Goal: Task Accomplishment & Management: Use online tool/utility

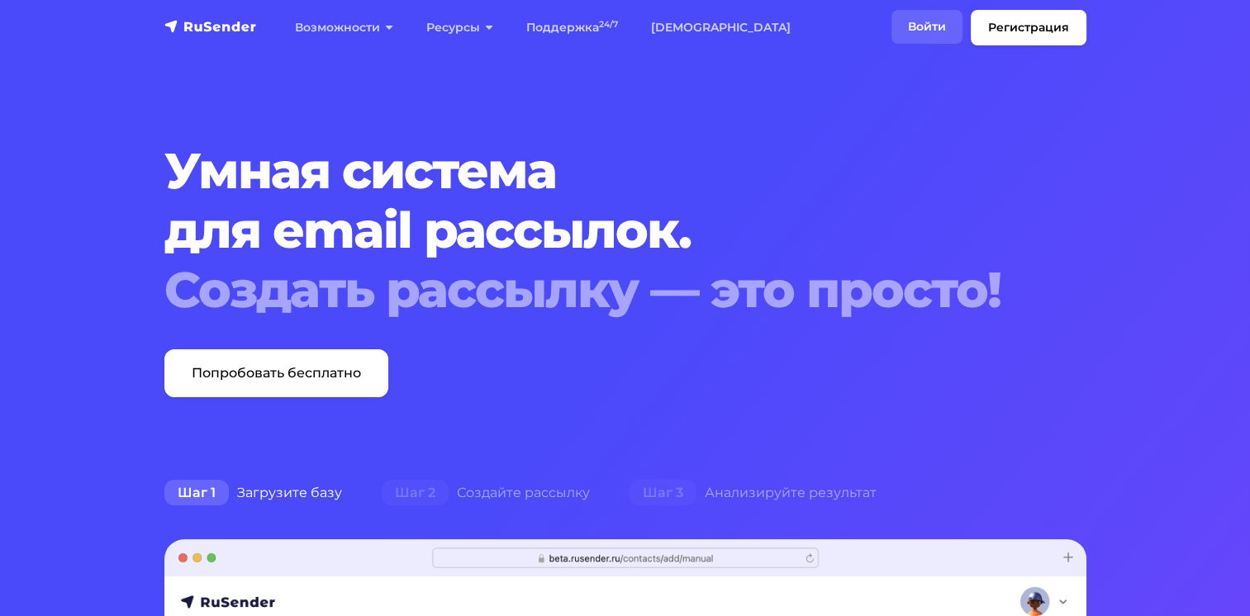
click at [927, 24] on link "Войти" at bounding box center [926, 27] width 71 height 34
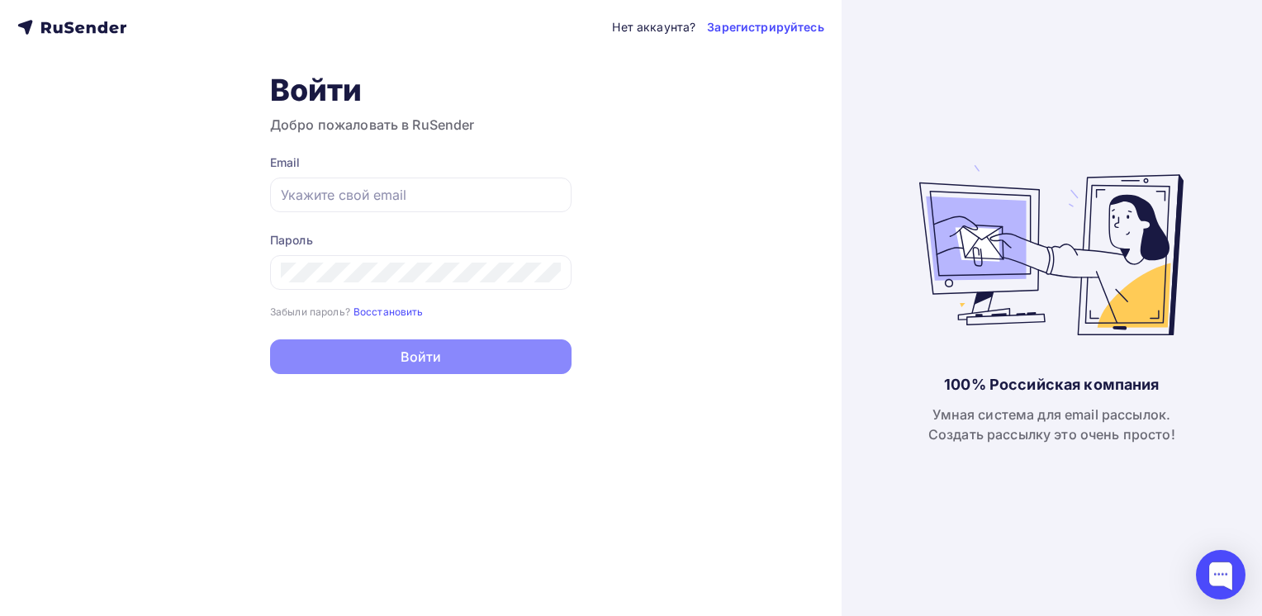
type input "[EMAIL_ADDRESS][DOMAIN_NAME]"
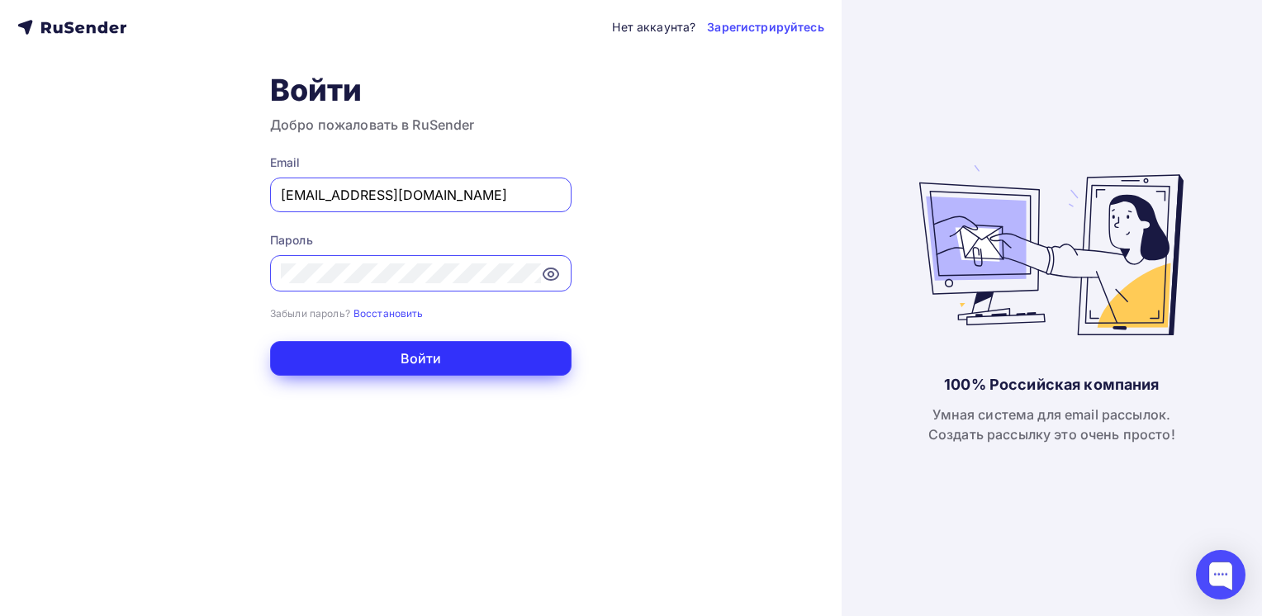
click at [502, 366] on button "Войти" at bounding box center [420, 358] width 301 height 35
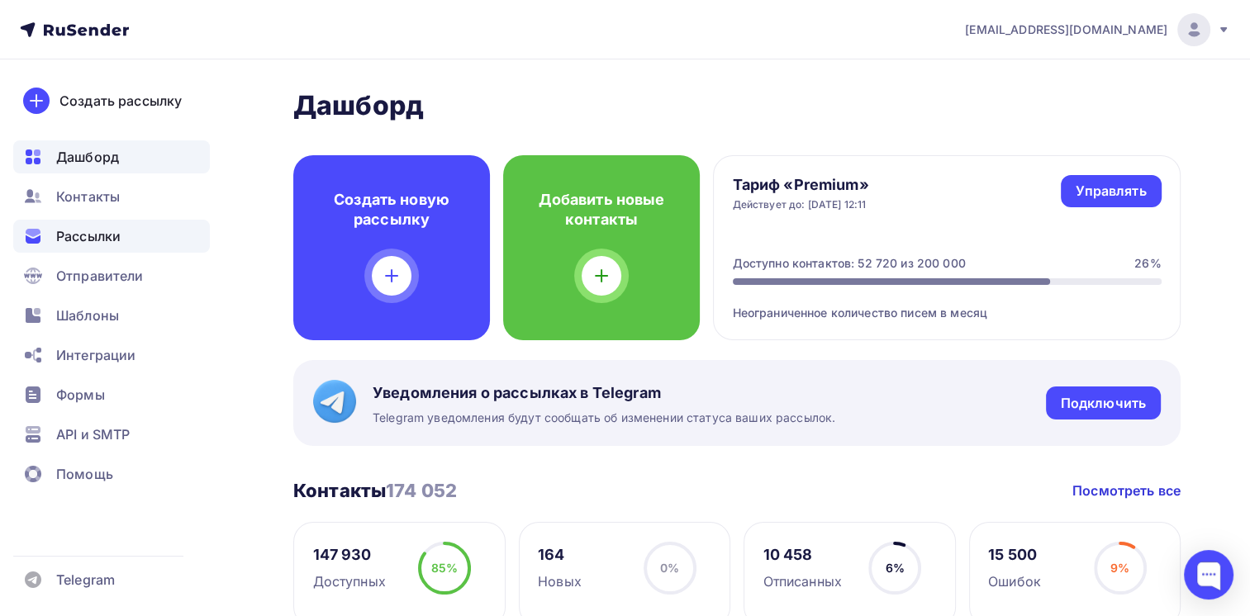
click at [121, 236] on span "Рассылки" at bounding box center [88, 236] width 64 height 20
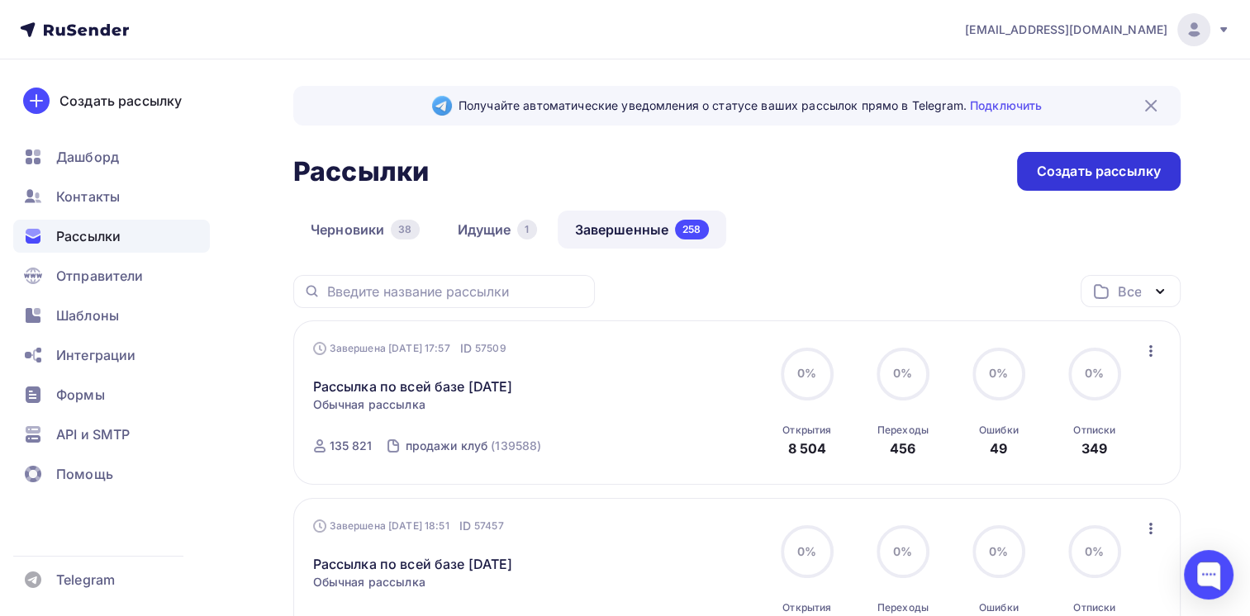
click at [1038, 188] on div "Создать рассылку" at bounding box center [1099, 171] width 164 height 39
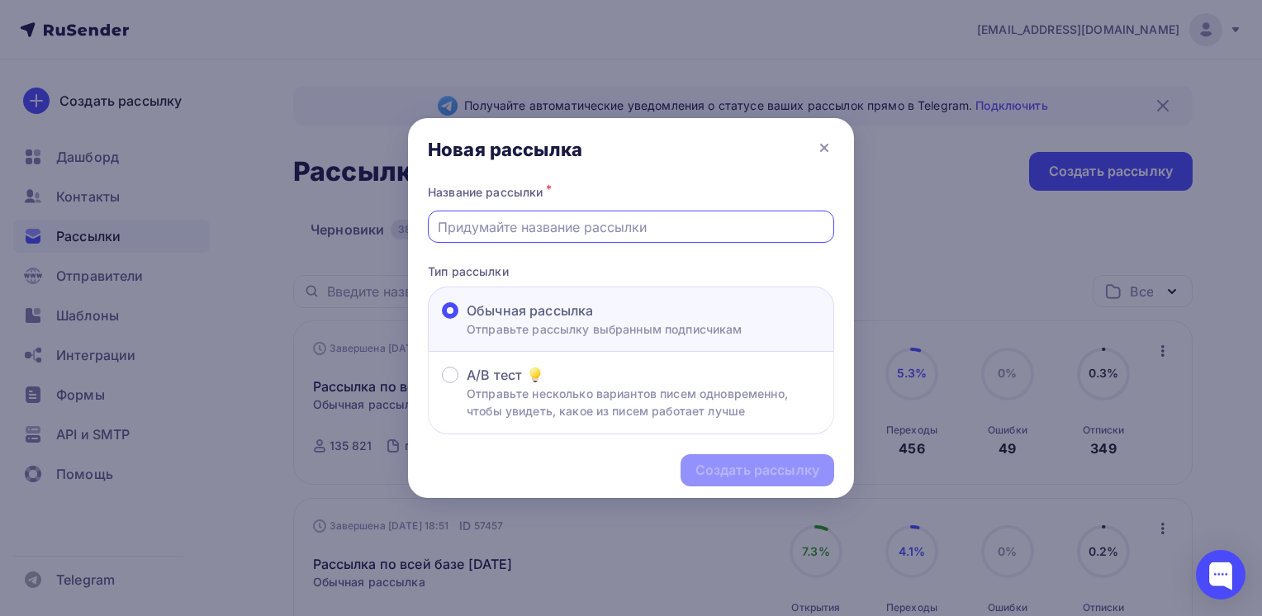
click at [682, 232] on input "text" at bounding box center [631, 227] width 387 height 20
type input "Заявка ОО"
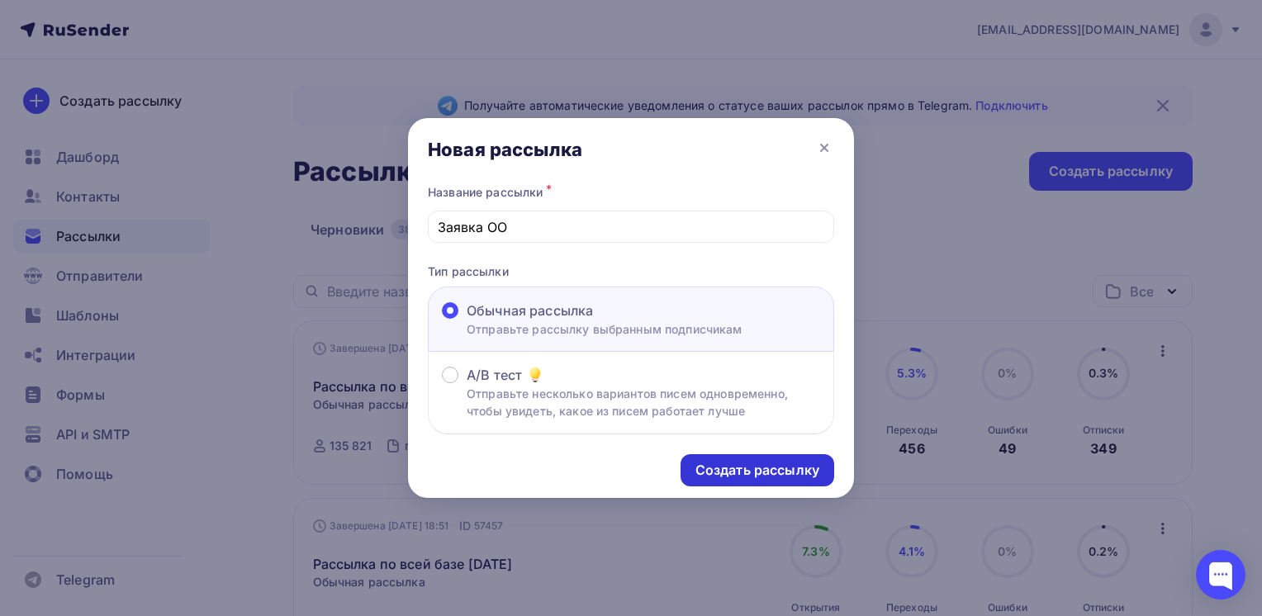
click at [797, 473] on div "Создать рассылку" at bounding box center [757, 470] width 124 height 19
